Goal: Check status

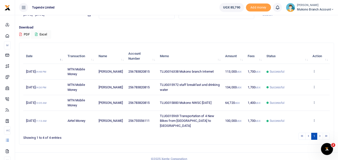
scroll to position [30, 0]
click at [318, 133] on li at bounding box center [320, 136] width 6 height 7
click at [320, 133] on li at bounding box center [320, 136] width 6 height 7
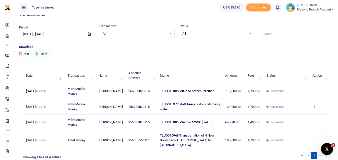
scroll to position [0, 0]
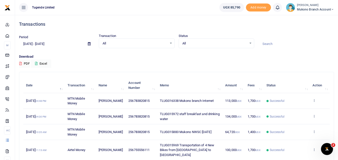
click at [309, 121] on td "Successful" at bounding box center [287, 117] width 46 height 16
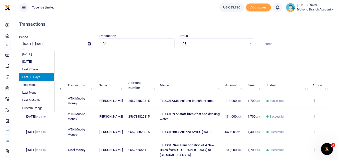
click at [71, 45] on input "[DATE] - [DATE]" at bounding box center [51, 44] width 65 height 9
click at [33, 91] on li "Last Month" at bounding box center [36, 93] width 35 height 8
type input "08/01/2025 - 08/31/2025"
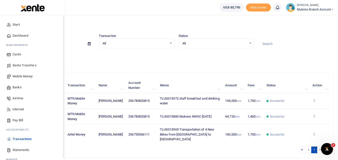
click at [0, 27] on div "Start Dashboard M ake Payments Cards Xente Transfers Mobile Money Banks Airtime…" at bounding box center [32, 96] width 65 height 163
click at [23, 153] on link "Statements" at bounding box center [32, 150] width 57 height 11
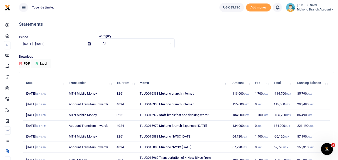
click at [172, 27] on div "Statements" at bounding box center [176, 24] width 315 height 19
